Goal: Task Accomplishment & Management: Complete application form

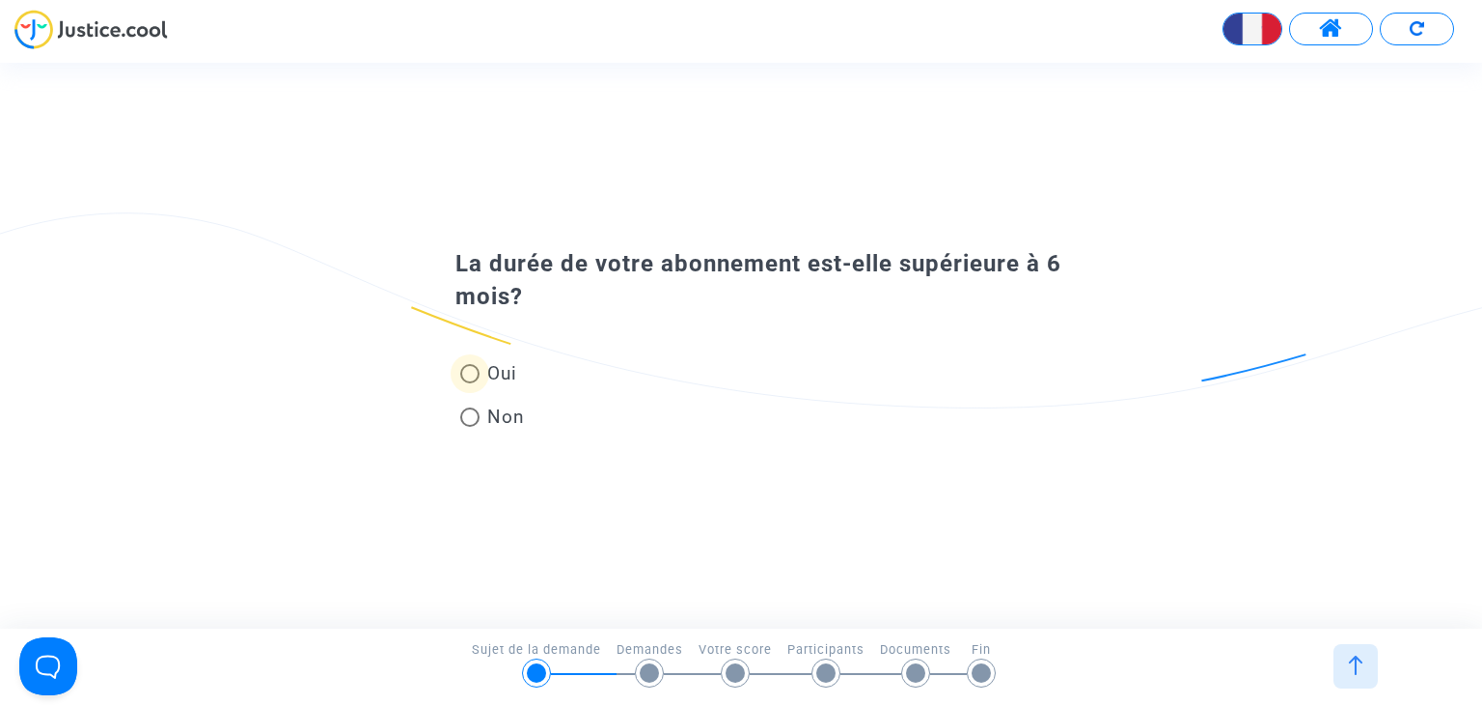
click at [497, 366] on span "Oui" at bounding box center [499, 373] width 38 height 26
click at [470, 383] on input "Oui" at bounding box center [469, 383] width 1 height 1
radio input "true"
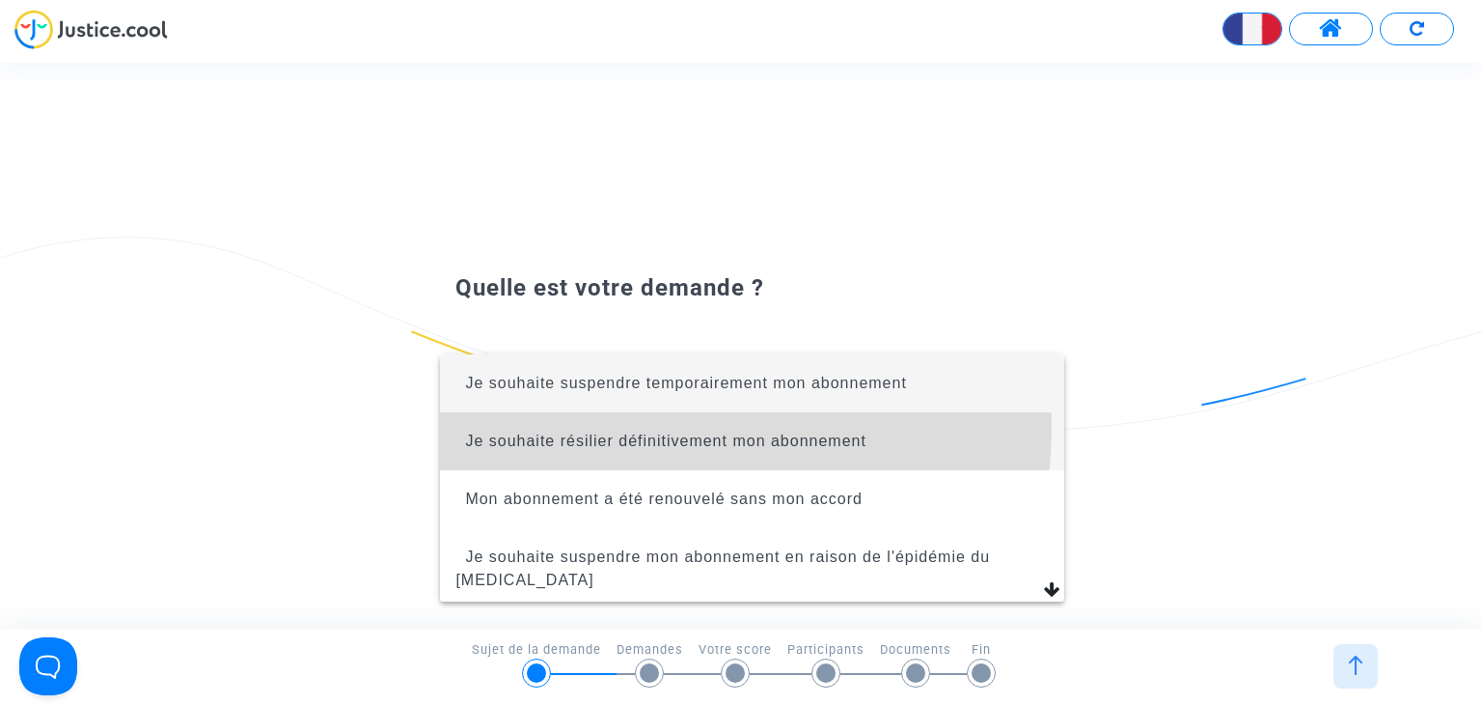
click at [694, 429] on span "Je souhaite résilier définitivement mon abonnement" at bounding box center [752, 441] width 593 height 58
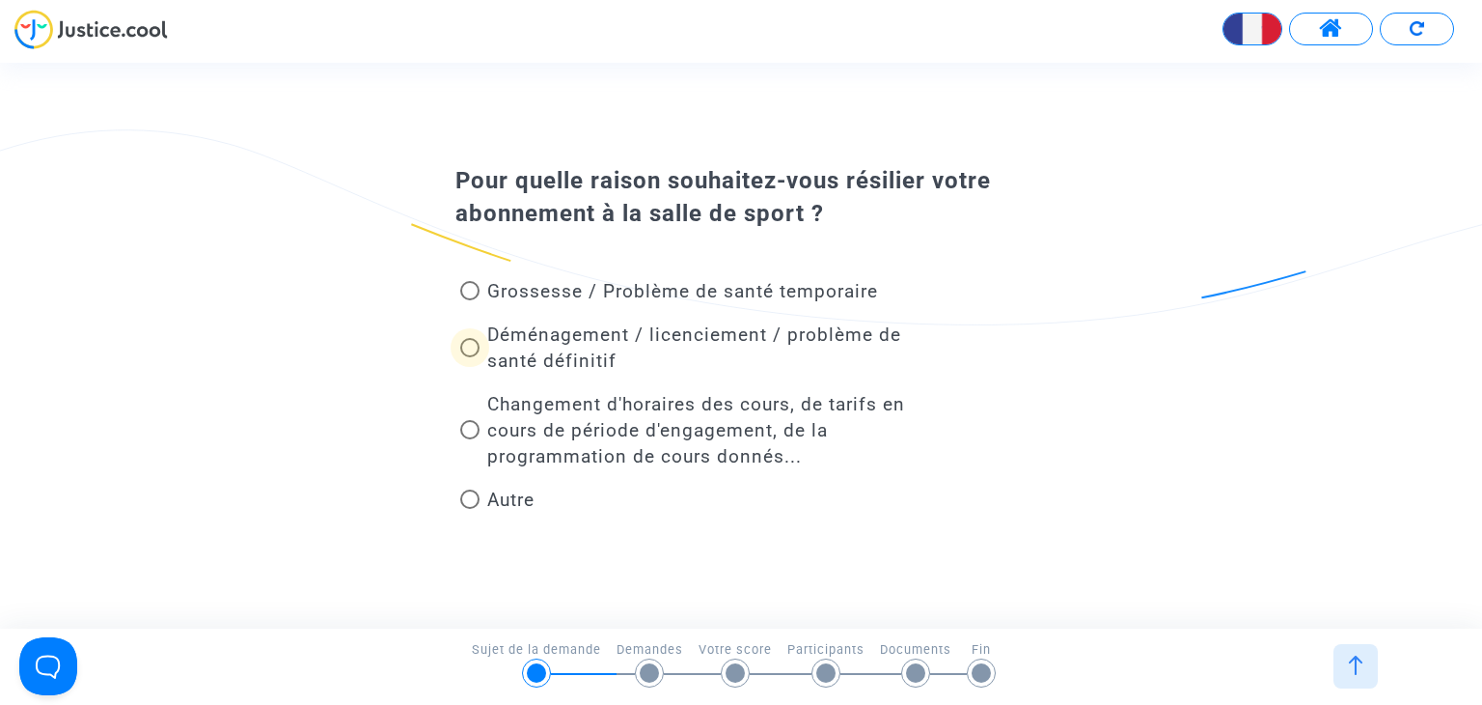
click at [564, 337] on span "Déménagement / licenciement / problème de santé définitif" at bounding box center [694, 347] width 414 height 48
click at [470, 357] on input "Déménagement / licenciement / problème de santé définitif" at bounding box center [469, 357] width 1 height 1
radio input "true"
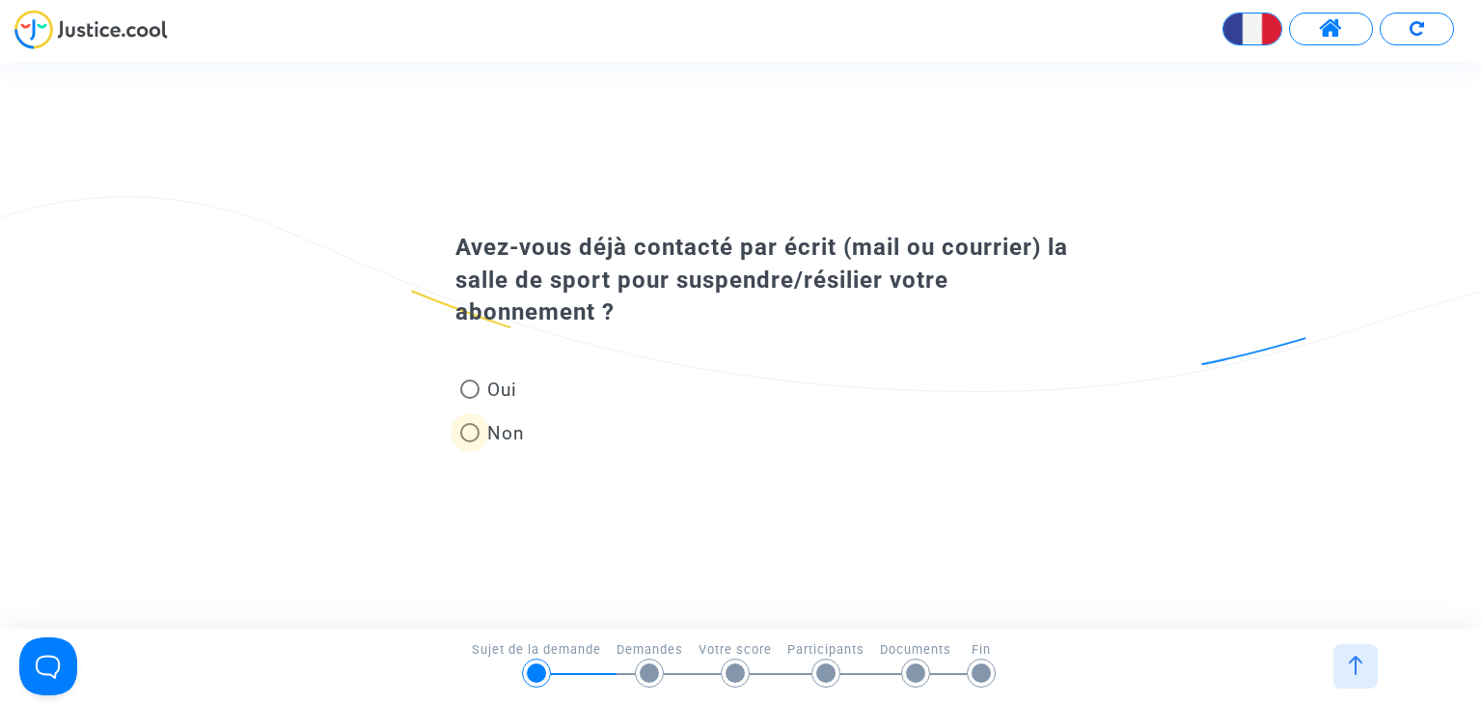
click at [508, 429] on span "Non" at bounding box center [502, 433] width 45 height 26
click at [470, 442] on input "Non" at bounding box center [469, 442] width 1 height 1
radio input "true"
